Goal: Task Accomplishment & Management: Complete application form

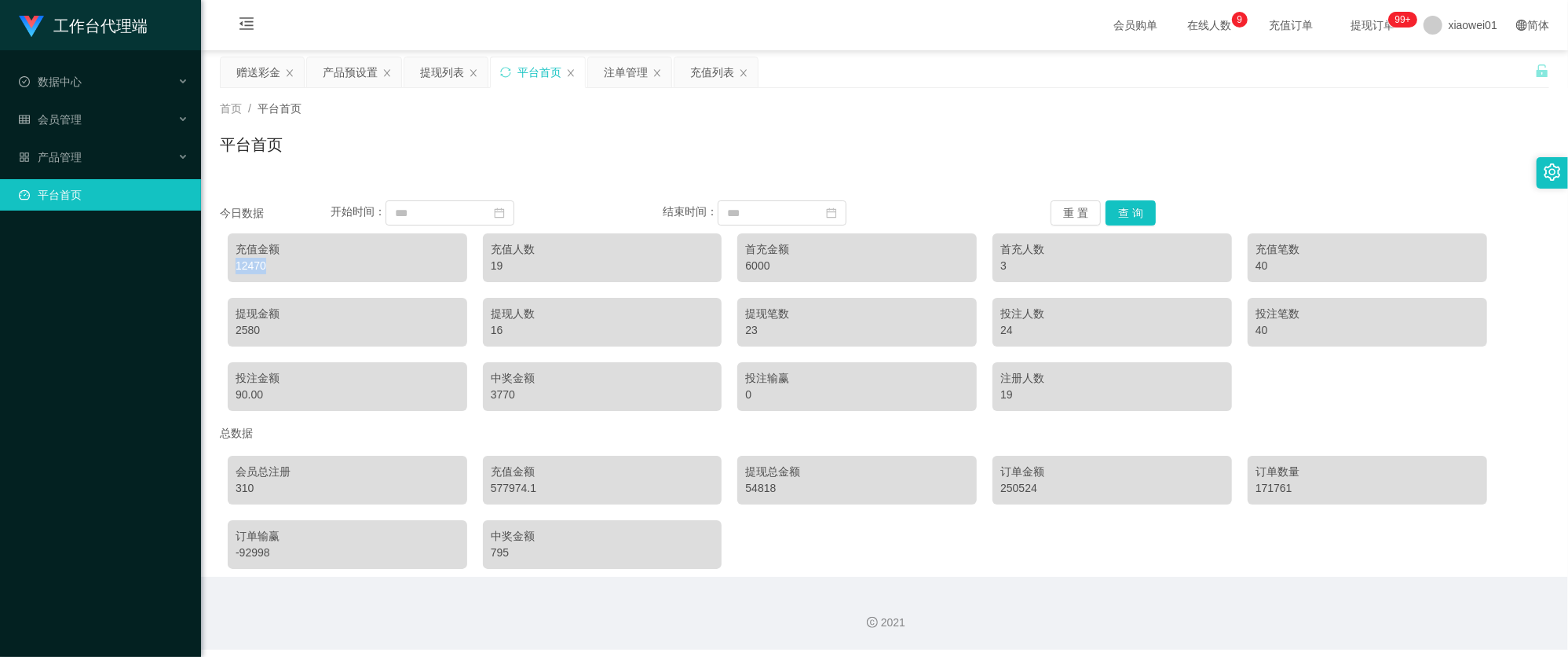
click at [248, 70] on div "赠送彩金" at bounding box center [258, 72] width 44 height 30
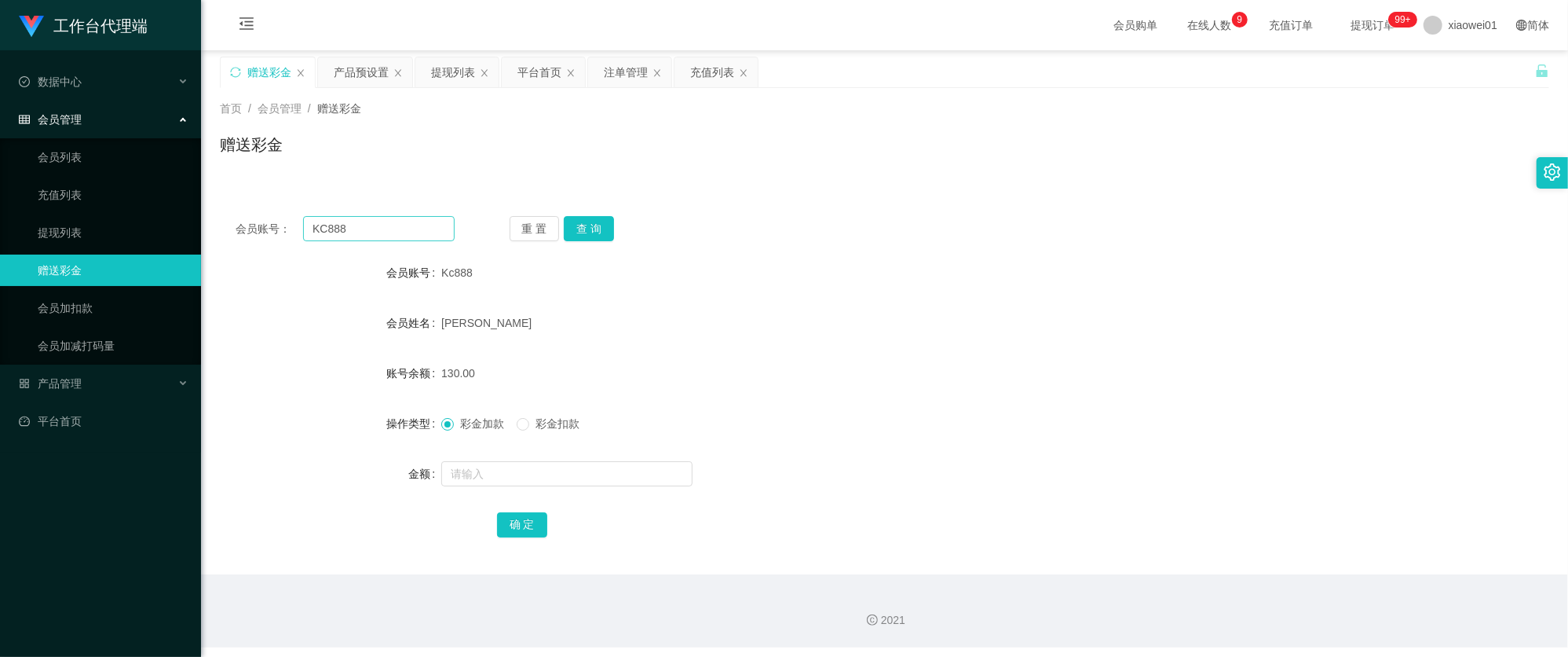
drag, startPoint x: 420, startPoint y: 243, endPoint x: 411, endPoint y: 236, distance: 11.4
click at [412, 239] on div "会员账号： KC888 重 置 查 询 会员账号 Kc888 会员姓名 [PERSON_NAME] 账号余额 130.00 操作类型 彩金加款 彩金扣款 金额…" at bounding box center [885, 387] width 1329 height 374
drag, startPoint x: 410, startPoint y: 233, endPoint x: 318, endPoint y: 209, distance: 95.1
click at [167, 208] on section "工作台代理端 数据中心 会员管理 会员列表 充值列表 提现列表 赠送彩金 会员加扣款 会员加减打码量 产品管理 开奖记录 注单管理 产品列表 即时注单 产品预…" at bounding box center [784, 323] width 1568 height 647
paste input "timothy6683"
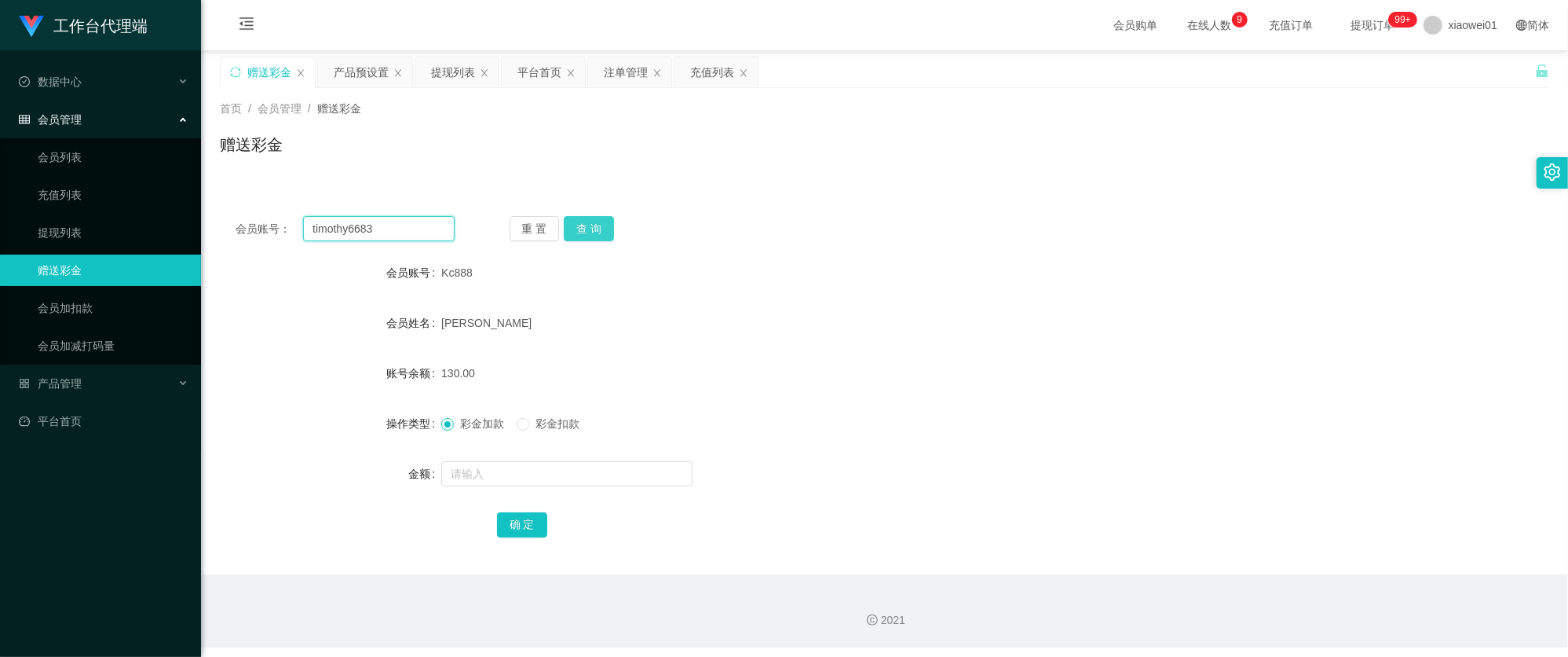
type input "timothy6683"
click at [589, 220] on button "查 询" at bounding box center [588, 228] width 51 height 25
click at [553, 474] on input "text" at bounding box center [567, 474] width 252 height 25
type input "2000"
click at [509, 538] on div "确 定" at bounding box center [884, 524] width 776 height 31
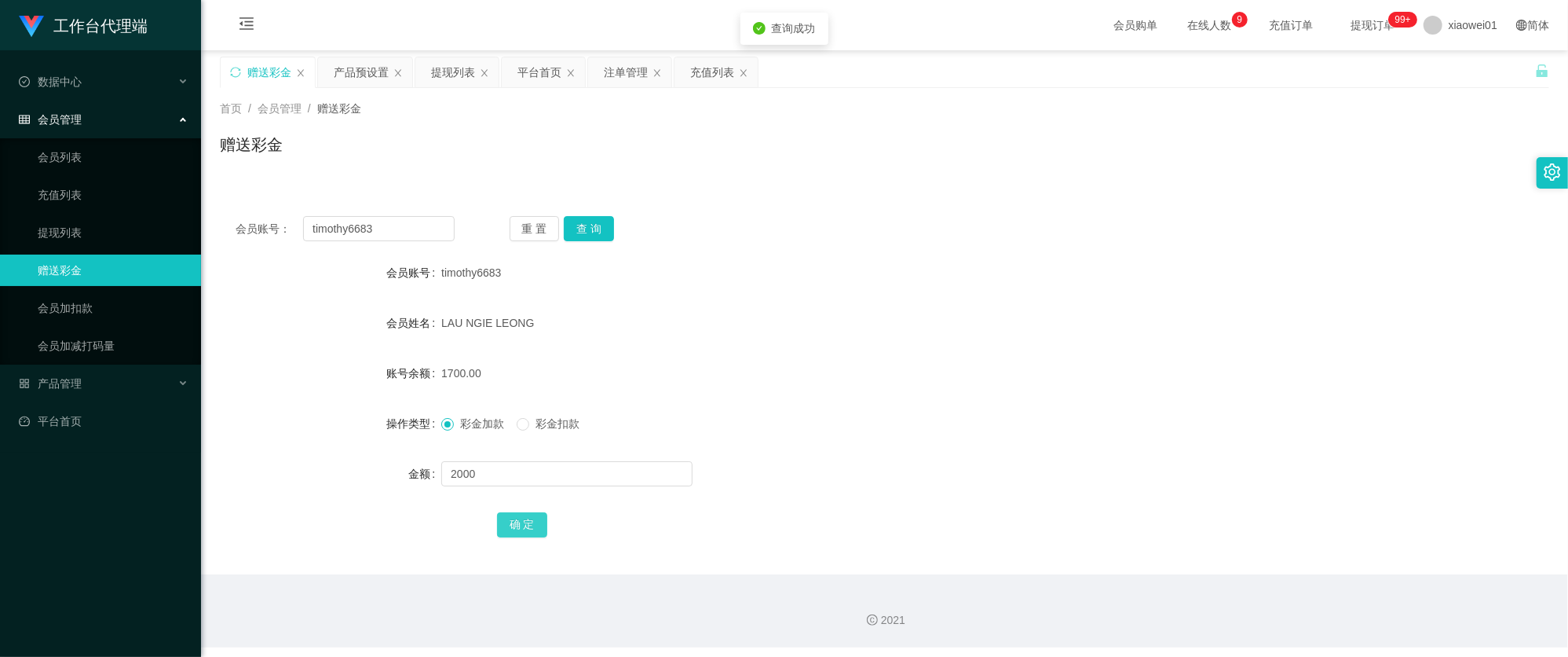
click at [526, 527] on button "确 定" at bounding box center [522, 524] width 51 height 25
click at [1030, 334] on div "LAU NGIE LEONG" at bounding box center [829, 322] width 776 height 31
click at [544, 53] on main "关闭左侧 关闭右侧 关闭其它 刷新页面 赠送彩金 产品预设置 提现列表 平台首页 注单管理 充值列表 首页 / 会员管理 / 赠送彩金 / 赠送彩金 会员账号…" at bounding box center [884, 313] width 1367 height 524
click at [543, 63] on div "平台首页" at bounding box center [539, 72] width 44 height 30
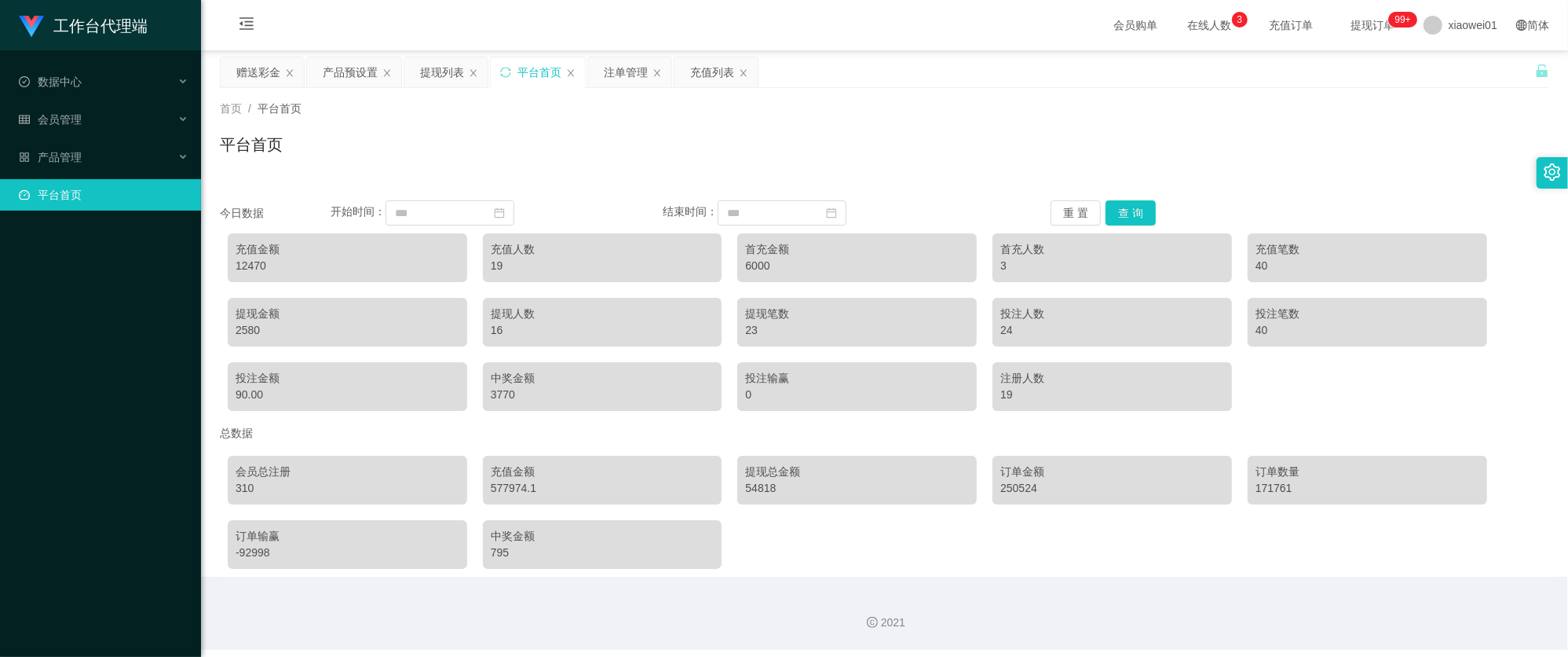
click at [252, 271] on div "12470" at bounding box center [347, 265] width 223 height 17
copy div "12470"
click at [239, 259] on div "12470" at bounding box center [347, 265] width 223 height 17
click at [256, 262] on div "12470" at bounding box center [347, 265] width 223 height 17
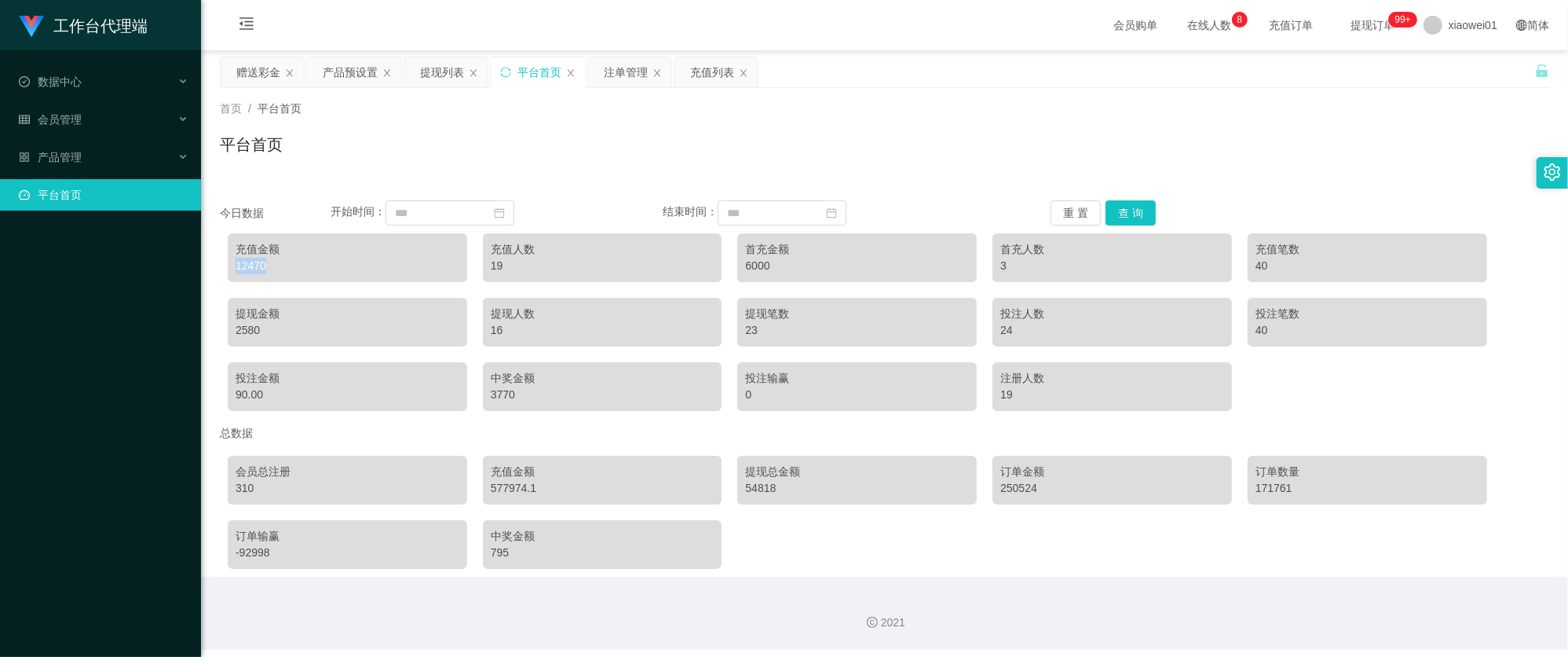
click at [256, 262] on div "12470" at bounding box center [347, 265] width 223 height 17
copy div "12470"
